Goal: Task Accomplishment & Management: Use online tool/utility

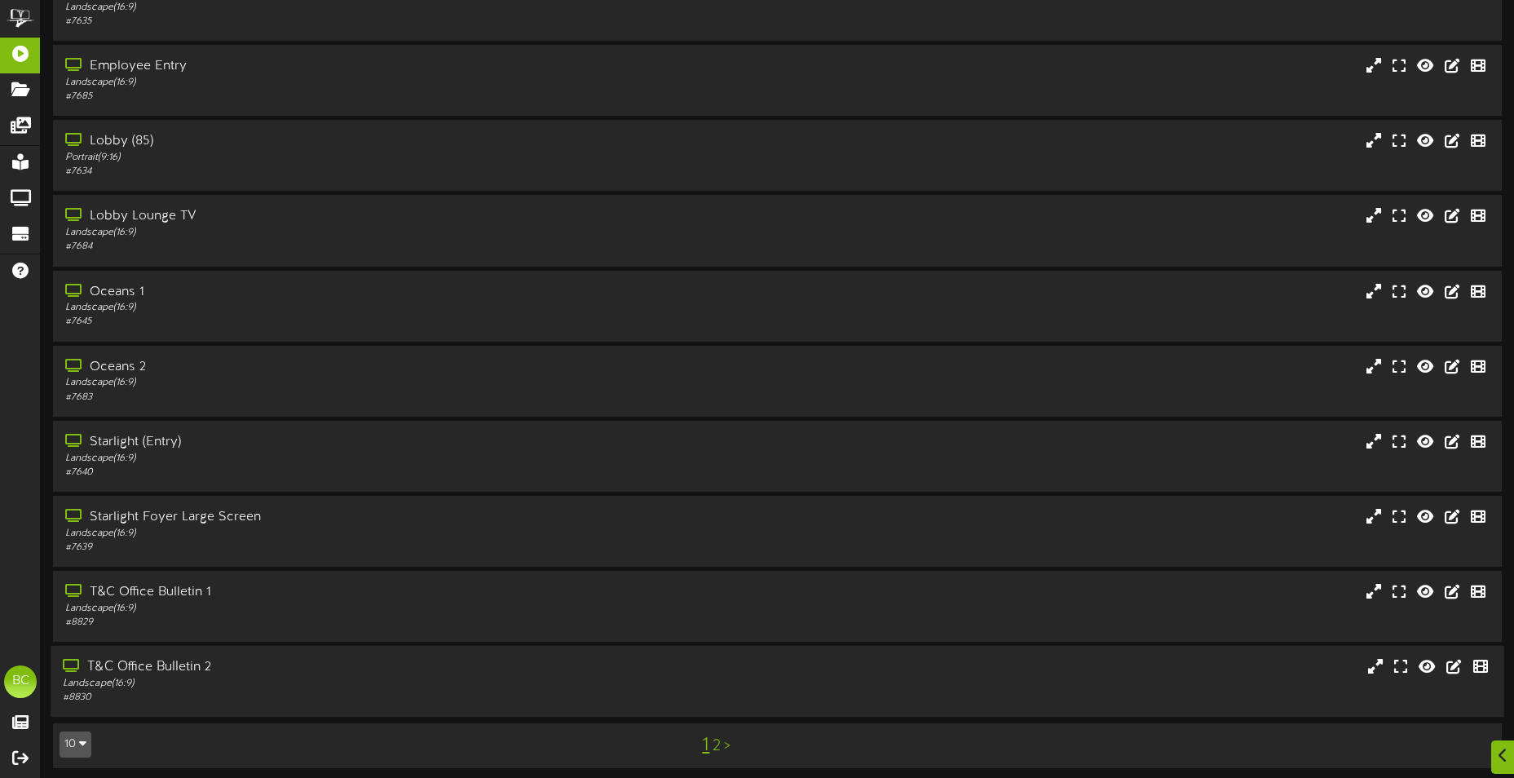
scroll to position [97, 0]
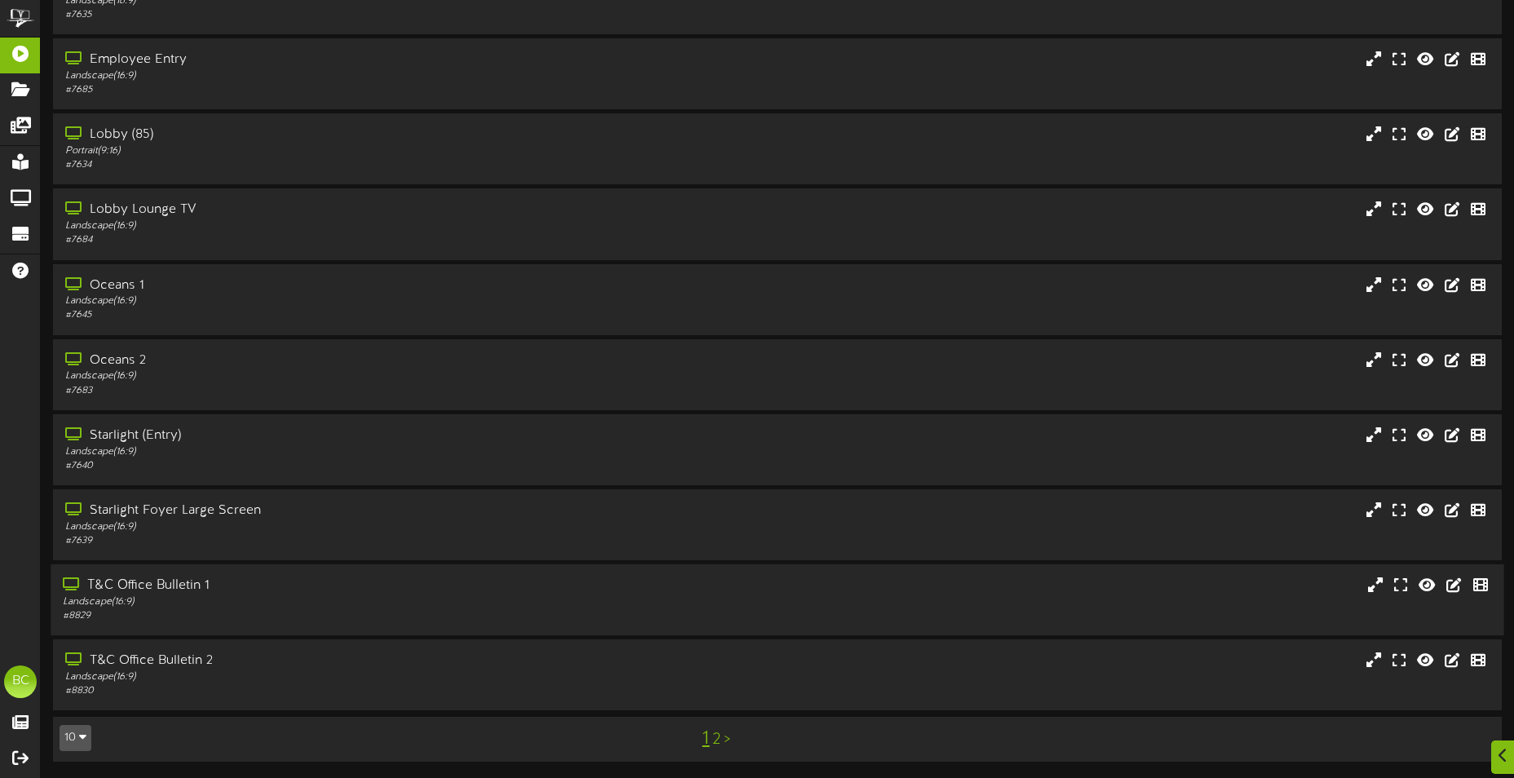
click at [148, 599] on div "Landscape ( 16:9 )" at bounding box center [353, 602] width 581 height 14
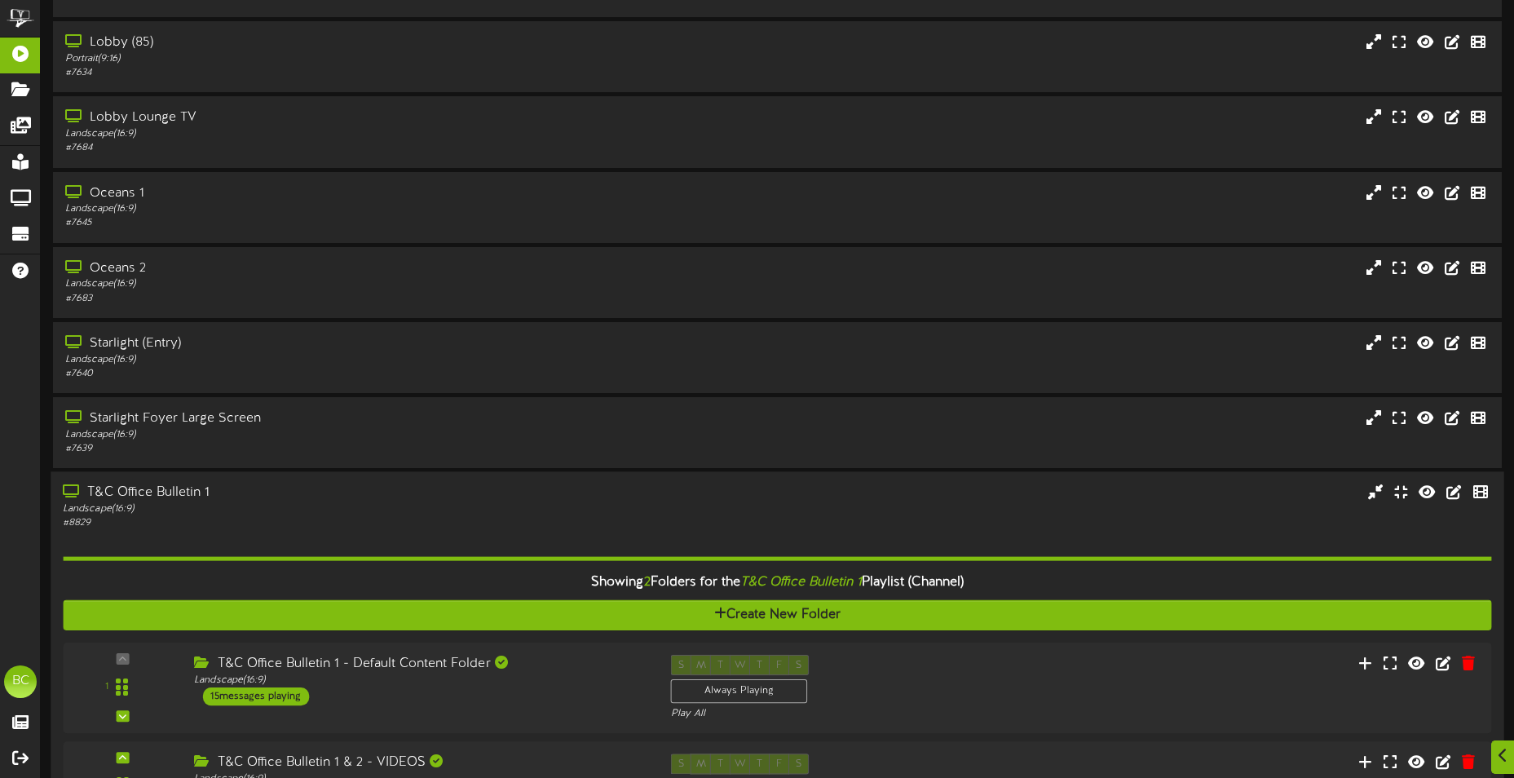
scroll to position [406, 0]
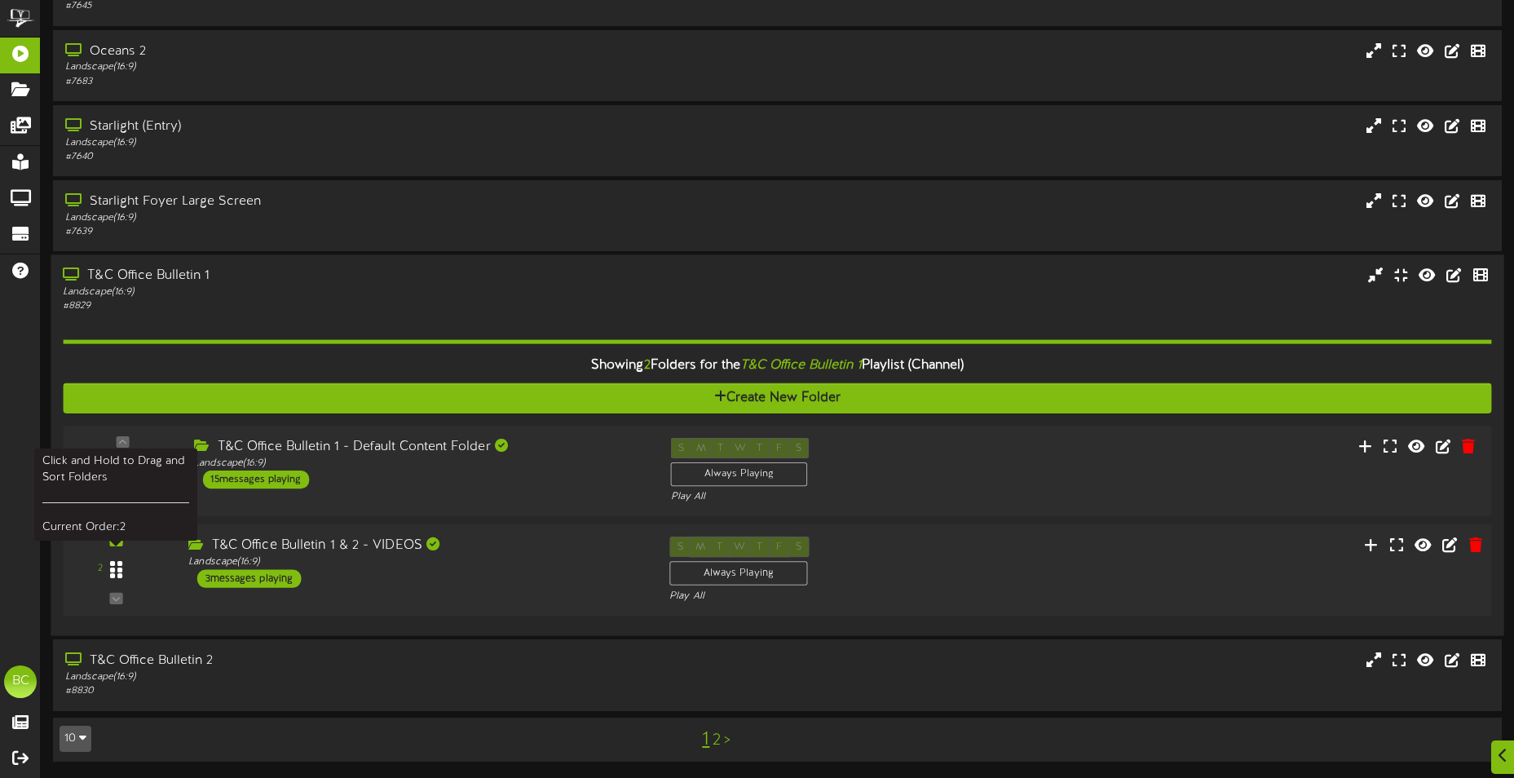
click at [121, 564] on div at bounding box center [117, 570] width 38 height 42
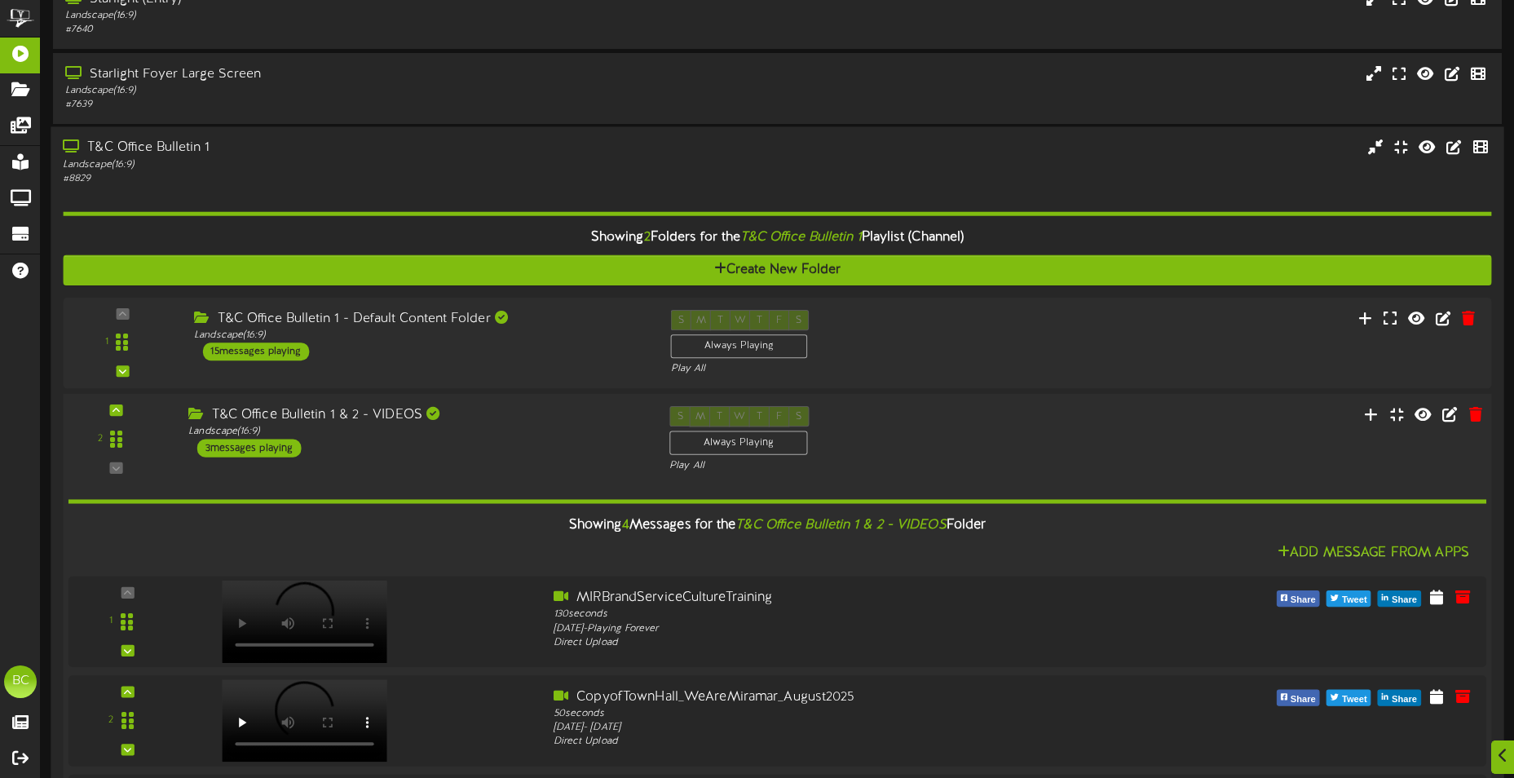
scroll to position [814, 0]
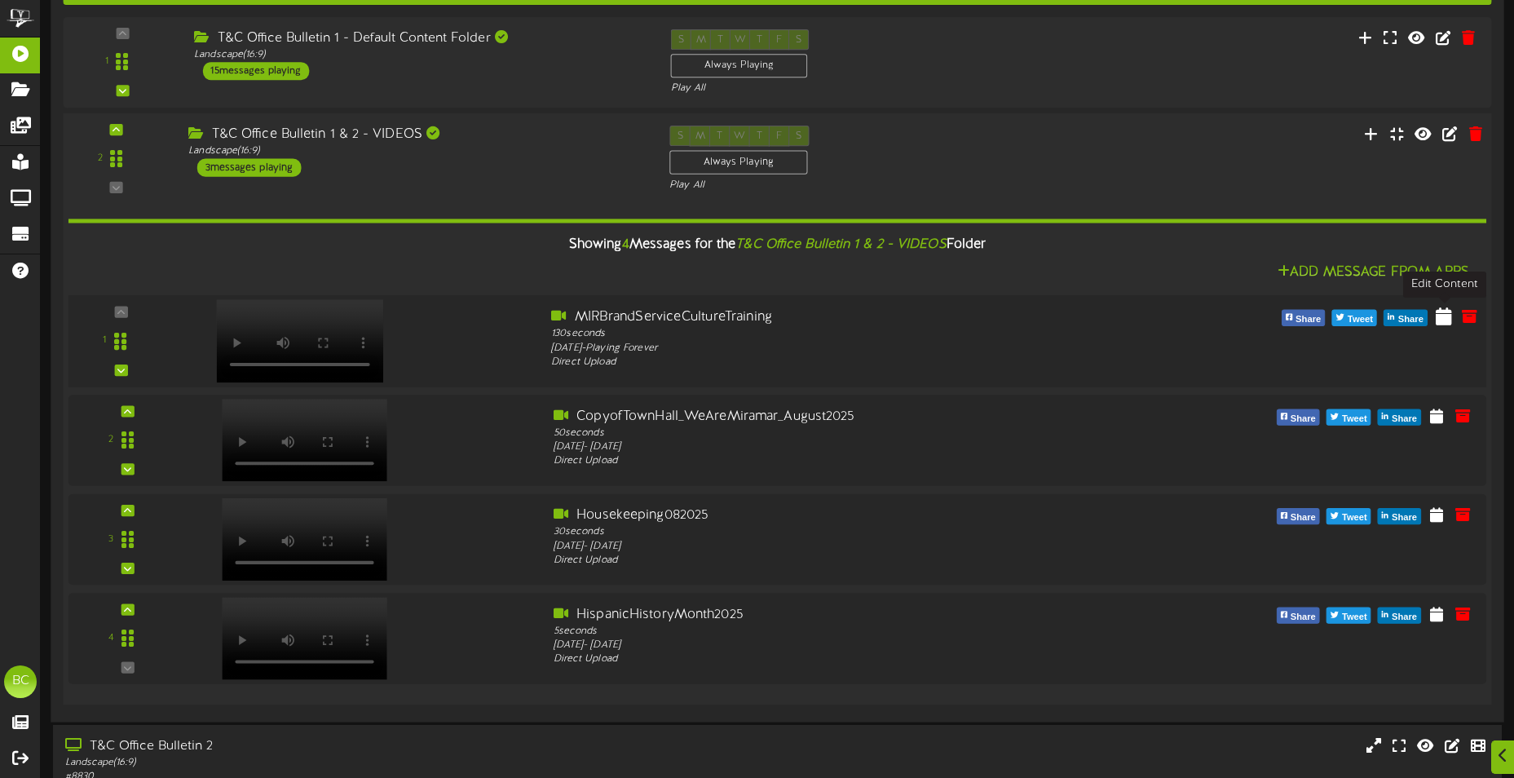
click at [1444, 324] on icon at bounding box center [1444, 316] width 16 height 18
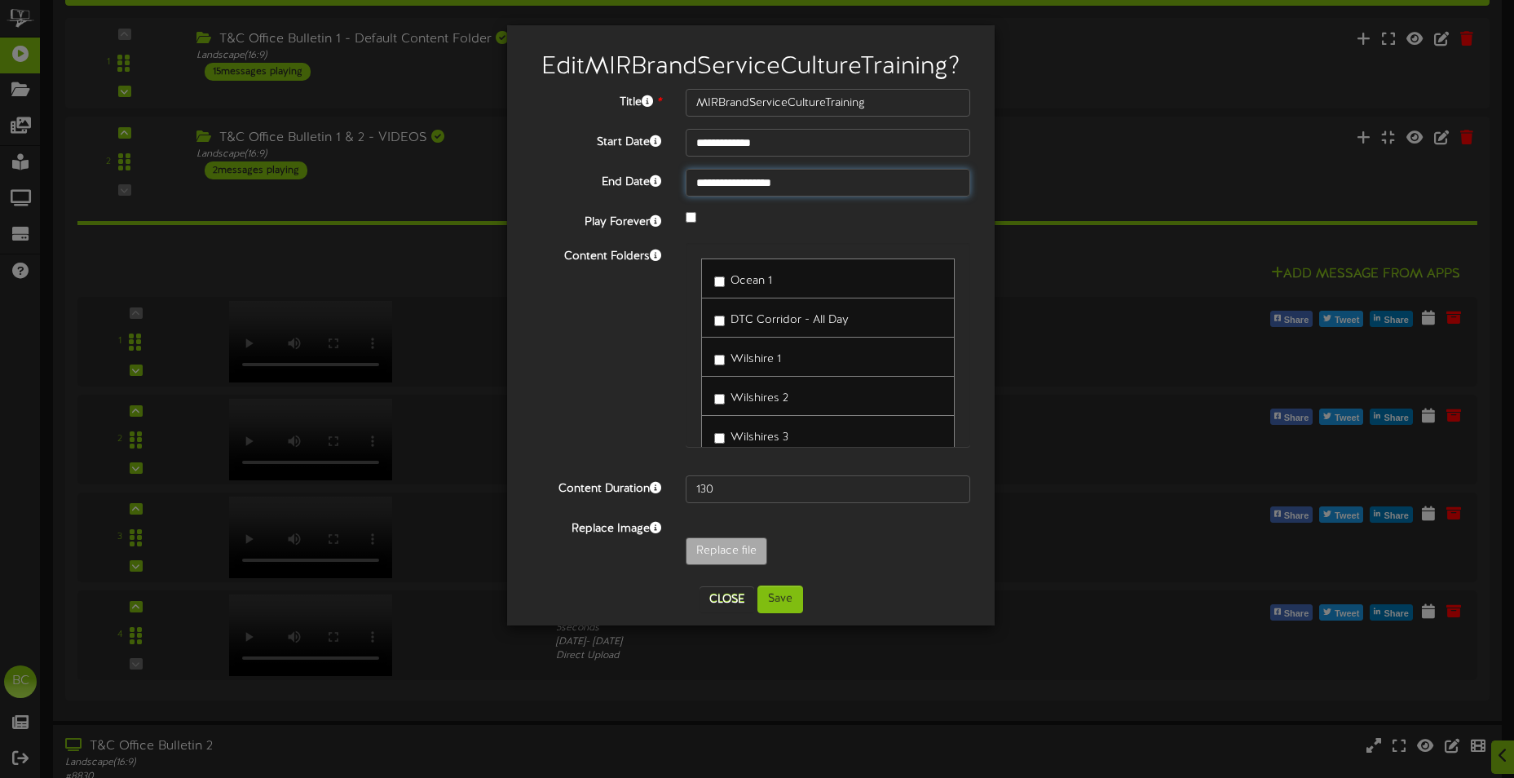
click at [731, 187] on input "**********" at bounding box center [828, 183] width 285 height 28
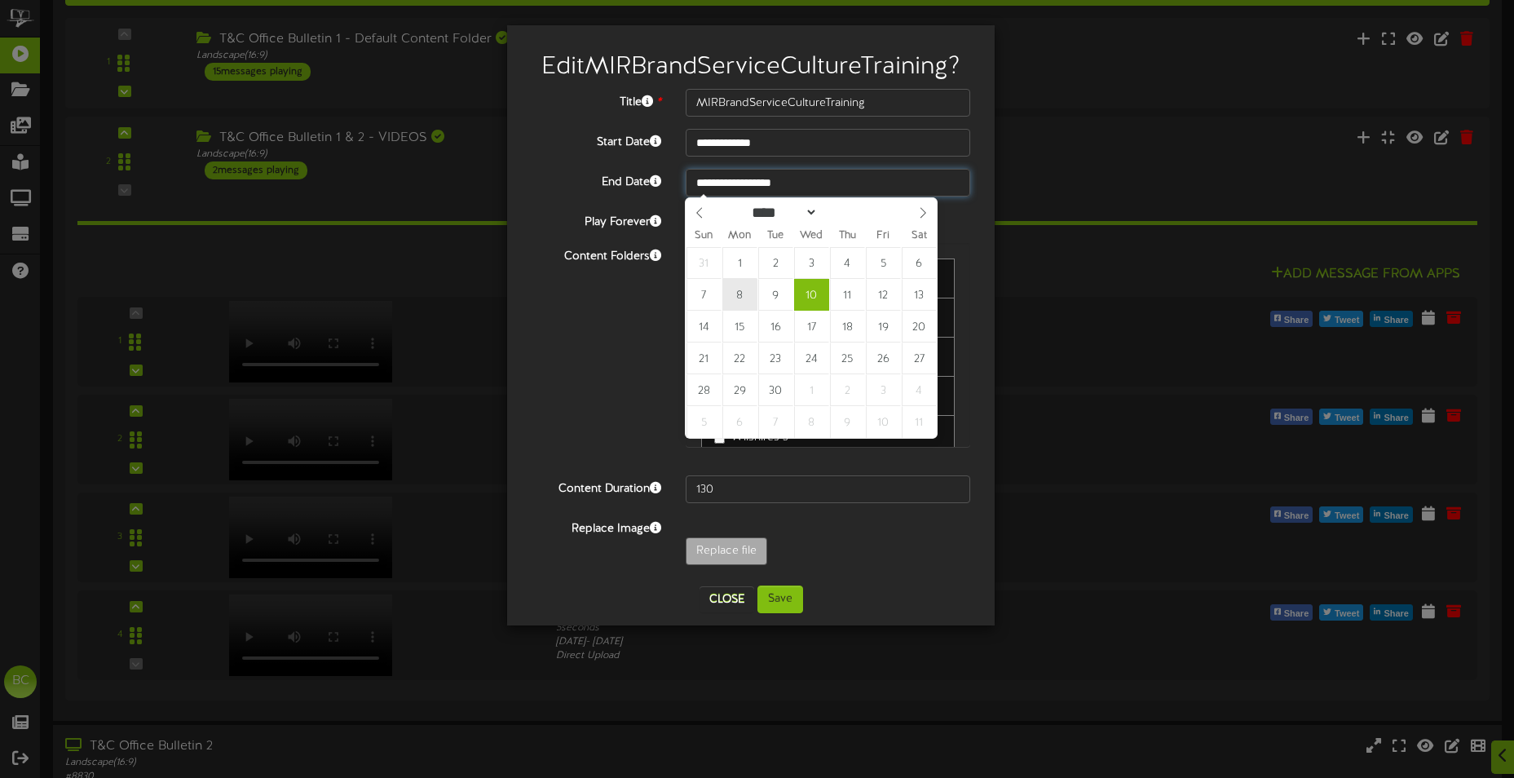
type input "**********"
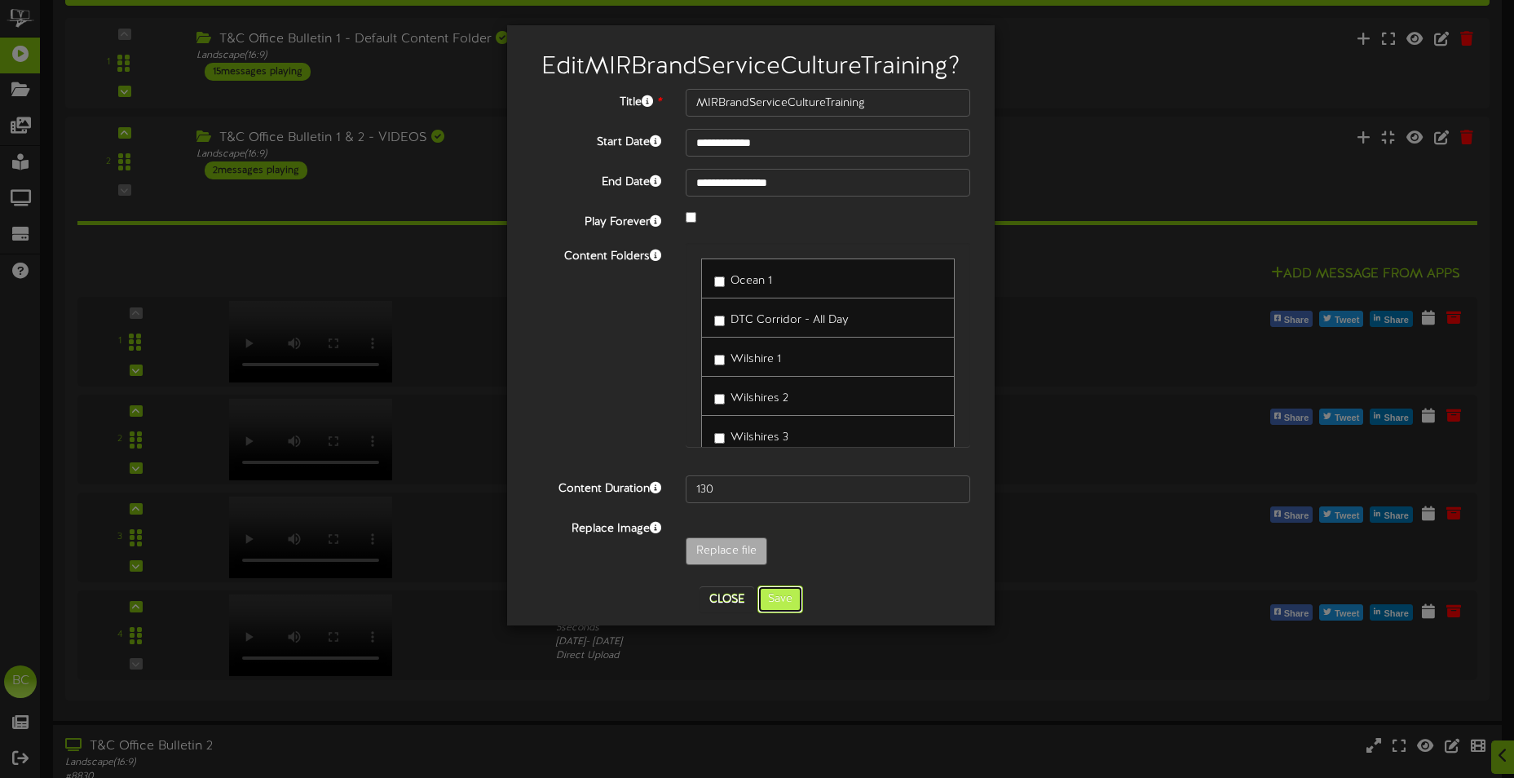
click at [783, 599] on button "Save" at bounding box center [781, 599] width 46 height 28
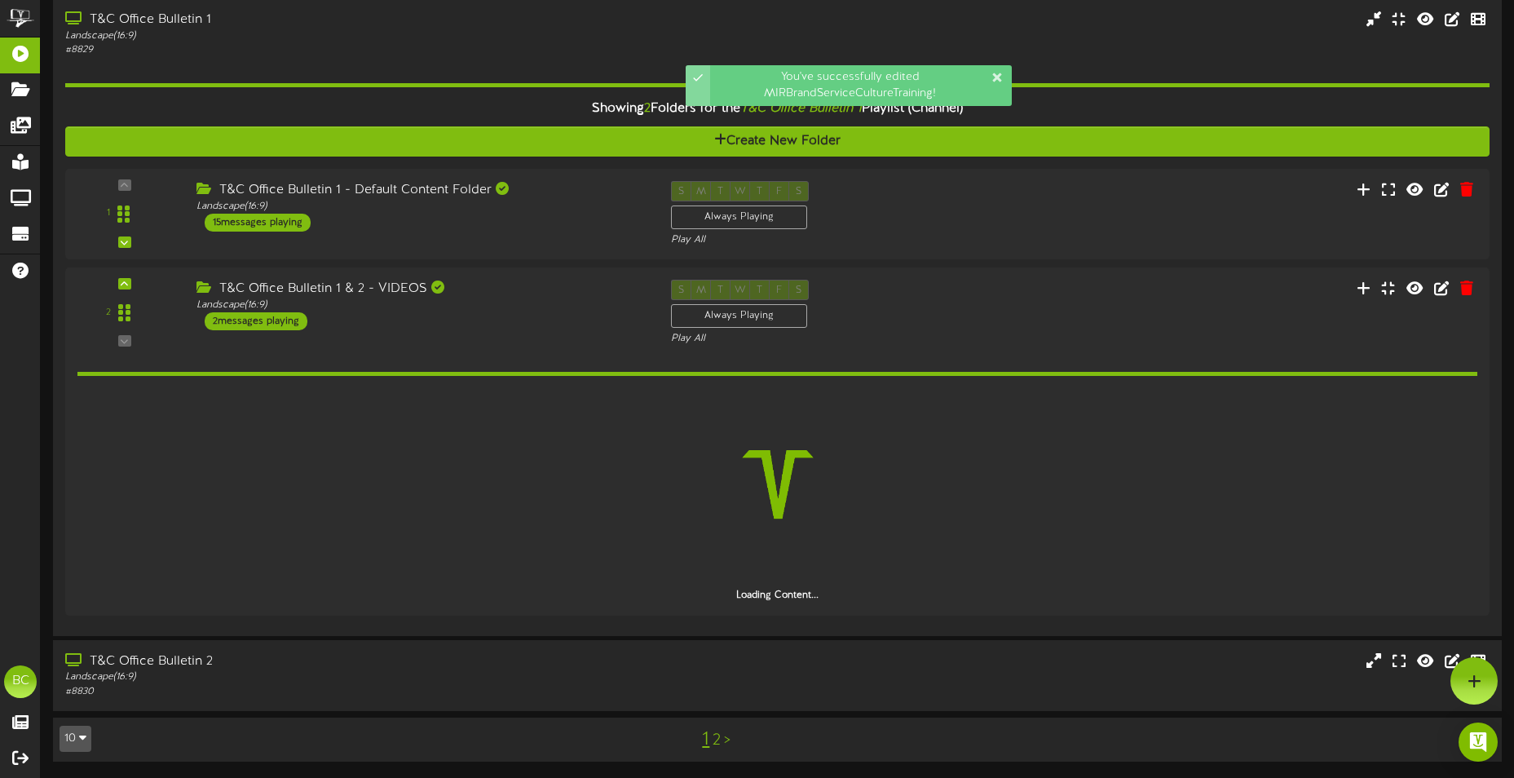
scroll to position [663, 0]
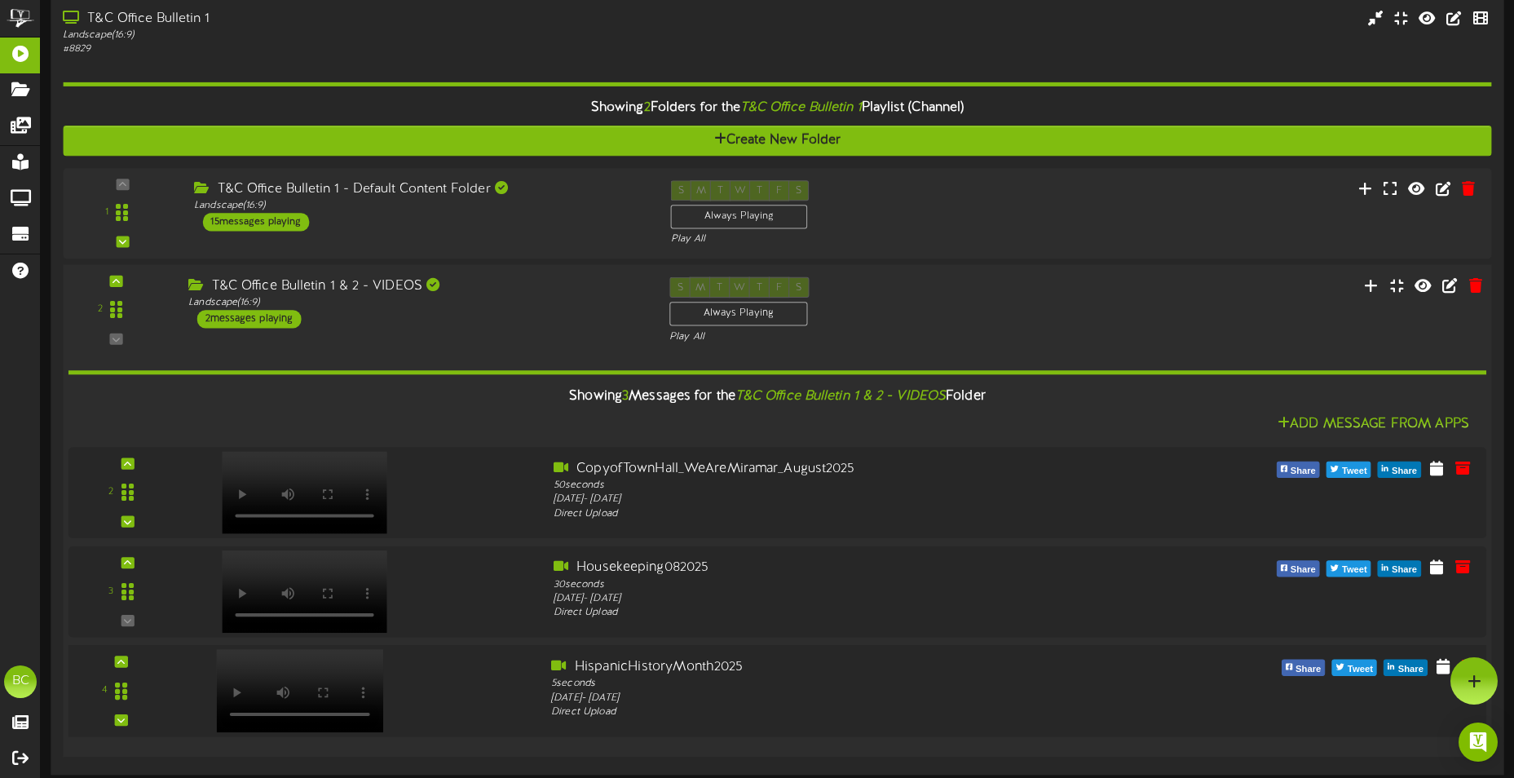
click at [293, 669] on video at bounding box center [300, 690] width 167 height 83
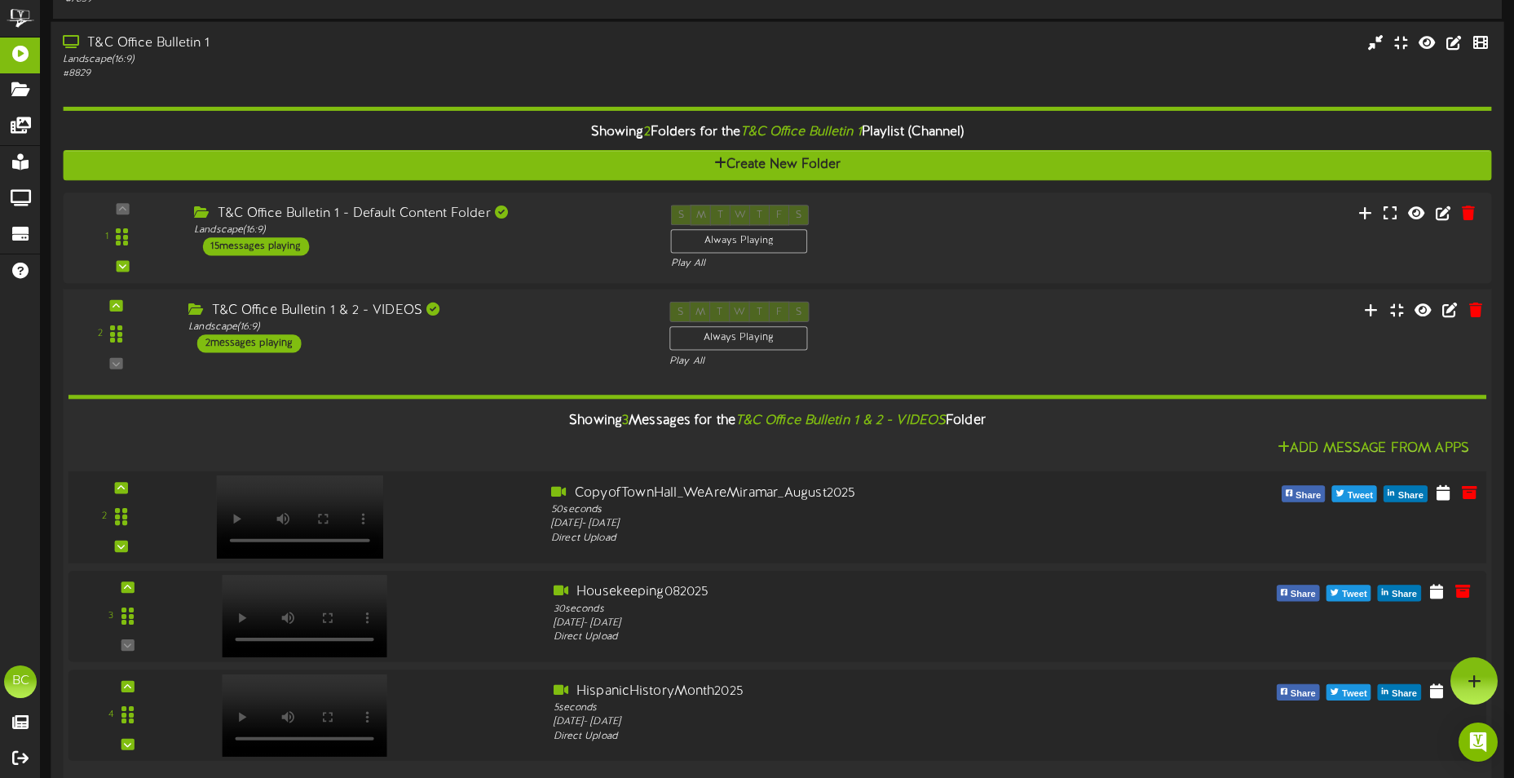
scroll to position [638, 0]
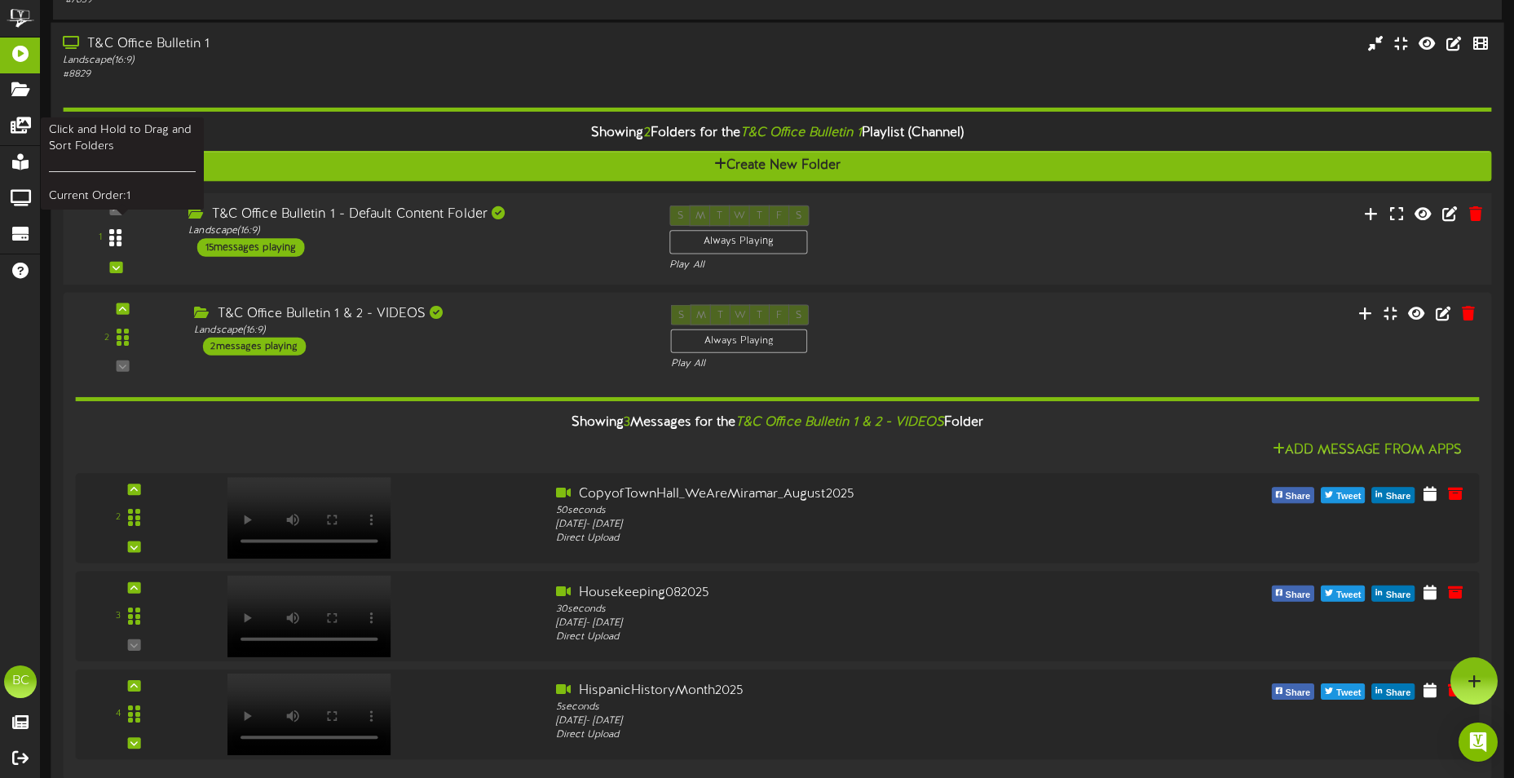
click at [120, 237] on icon at bounding box center [115, 238] width 12 height 20
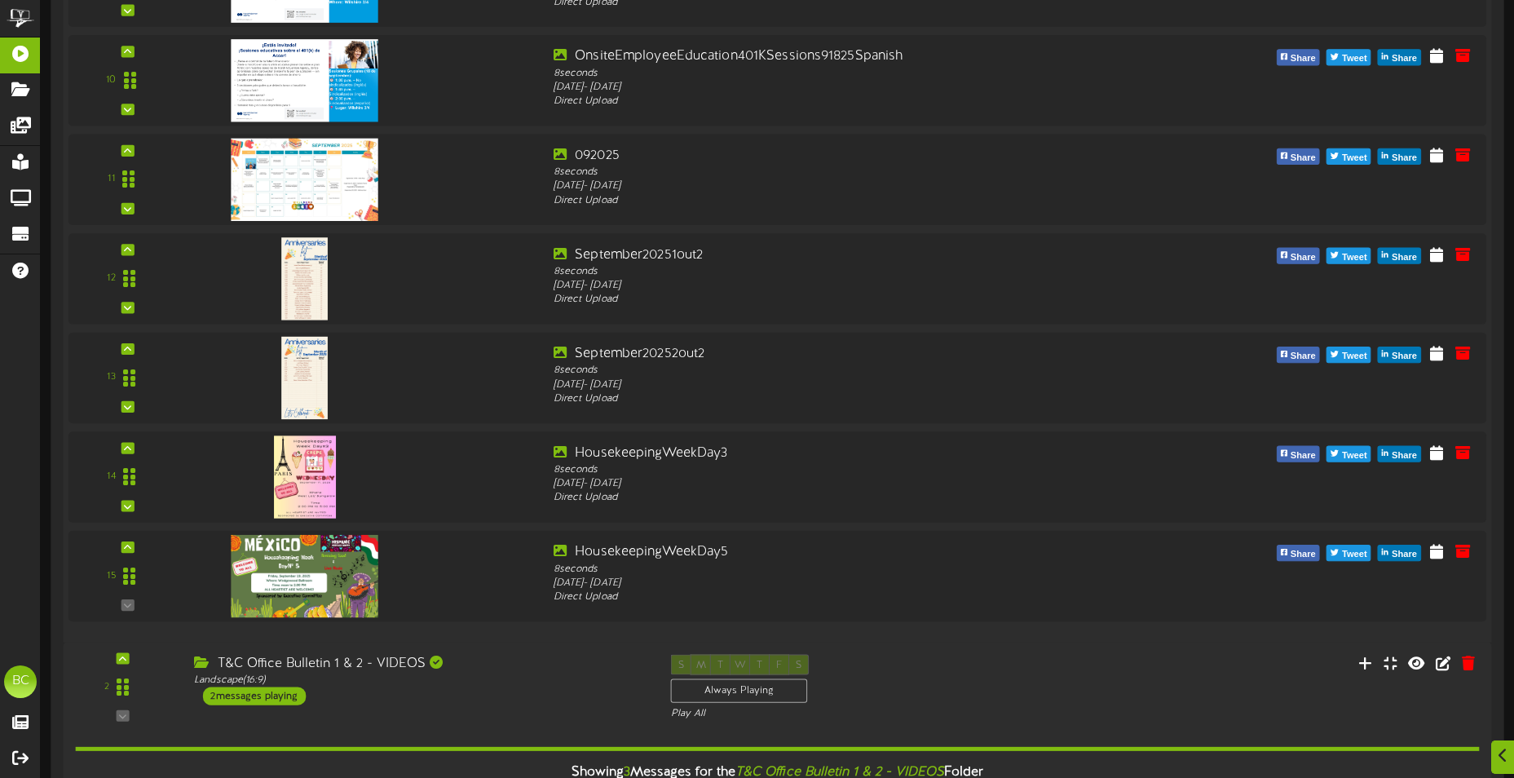
scroll to position [1861, 0]
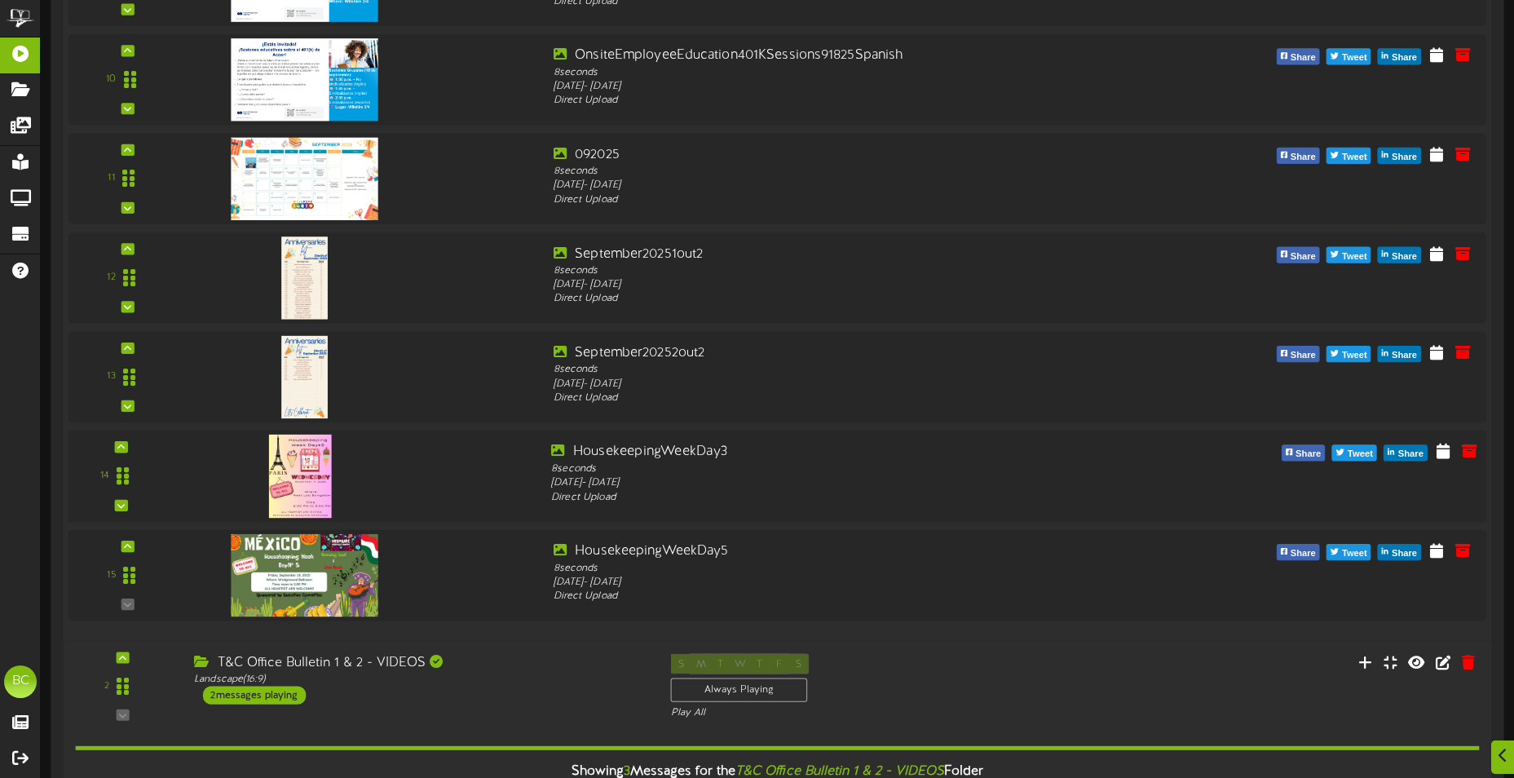
click at [297, 455] on img at bounding box center [299, 476] width 63 height 83
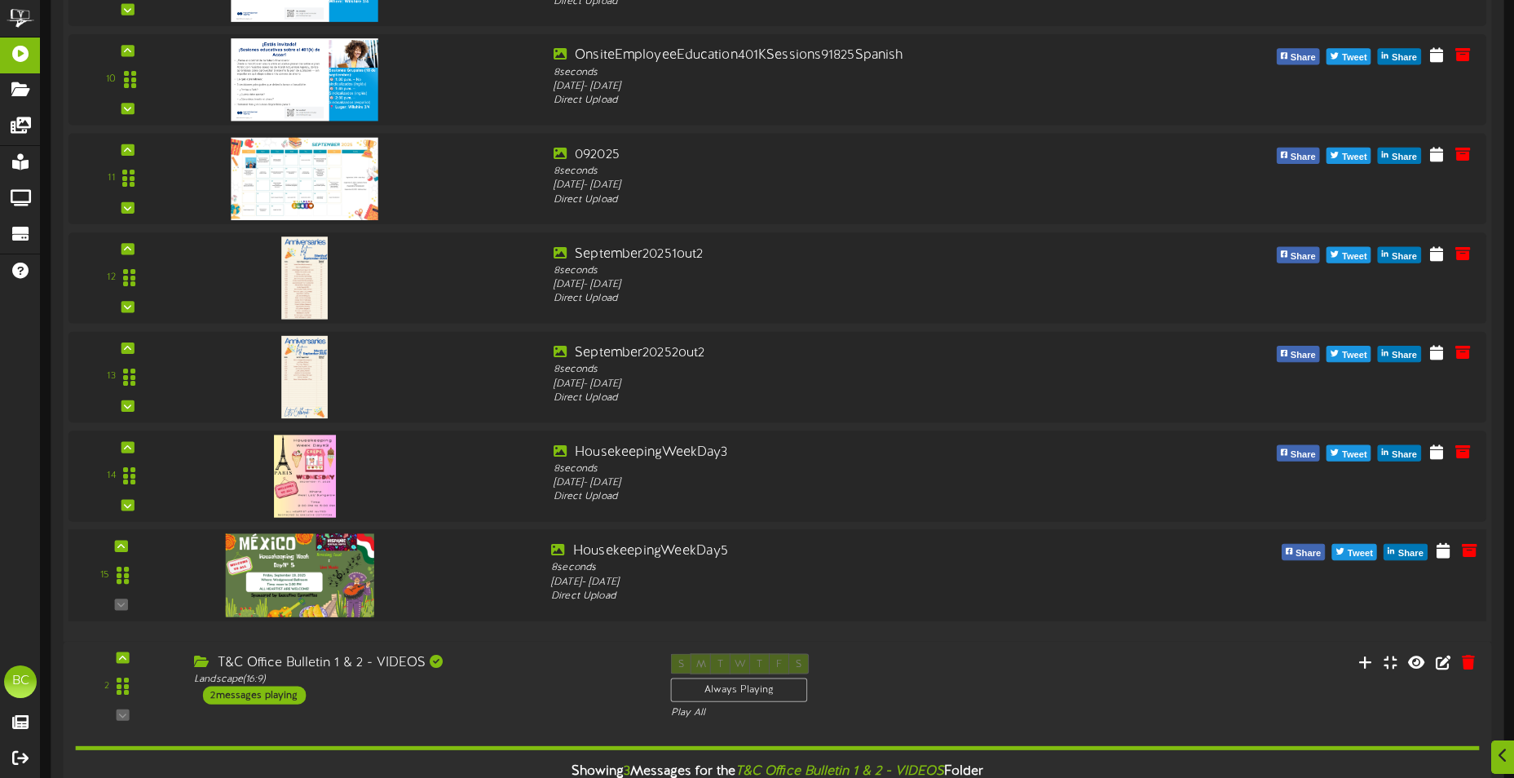
click at [335, 573] on img at bounding box center [300, 574] width 148 height 83
